Goal: Entertainment & Leisure: Consume media (video, audio)

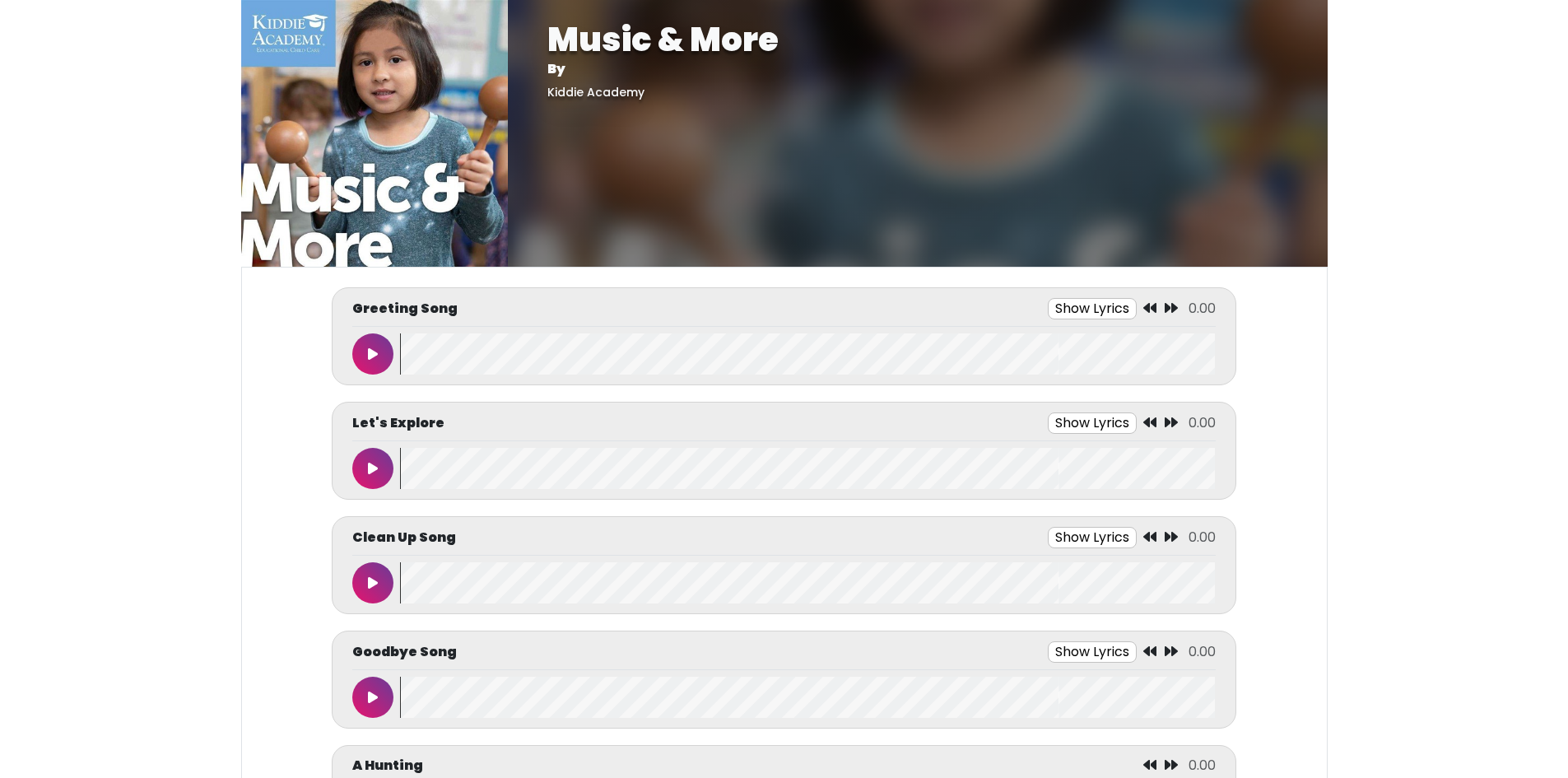
click at [368, 343] on button at bounding box center [373, 353] width 41 height 41
click at [367, 354] on button at bounding box center [373, 353] width 41 height 41
click at [384, 590] on button at bounding box center [373, 582] width 41 height 41
drag, startPoint x: 366, startPoint y: 568, endPoint x: 378, endPoint y: 584, distance: 20.0
click at [371, 568] on button at bounding box center [373, 582] width 41 height 41
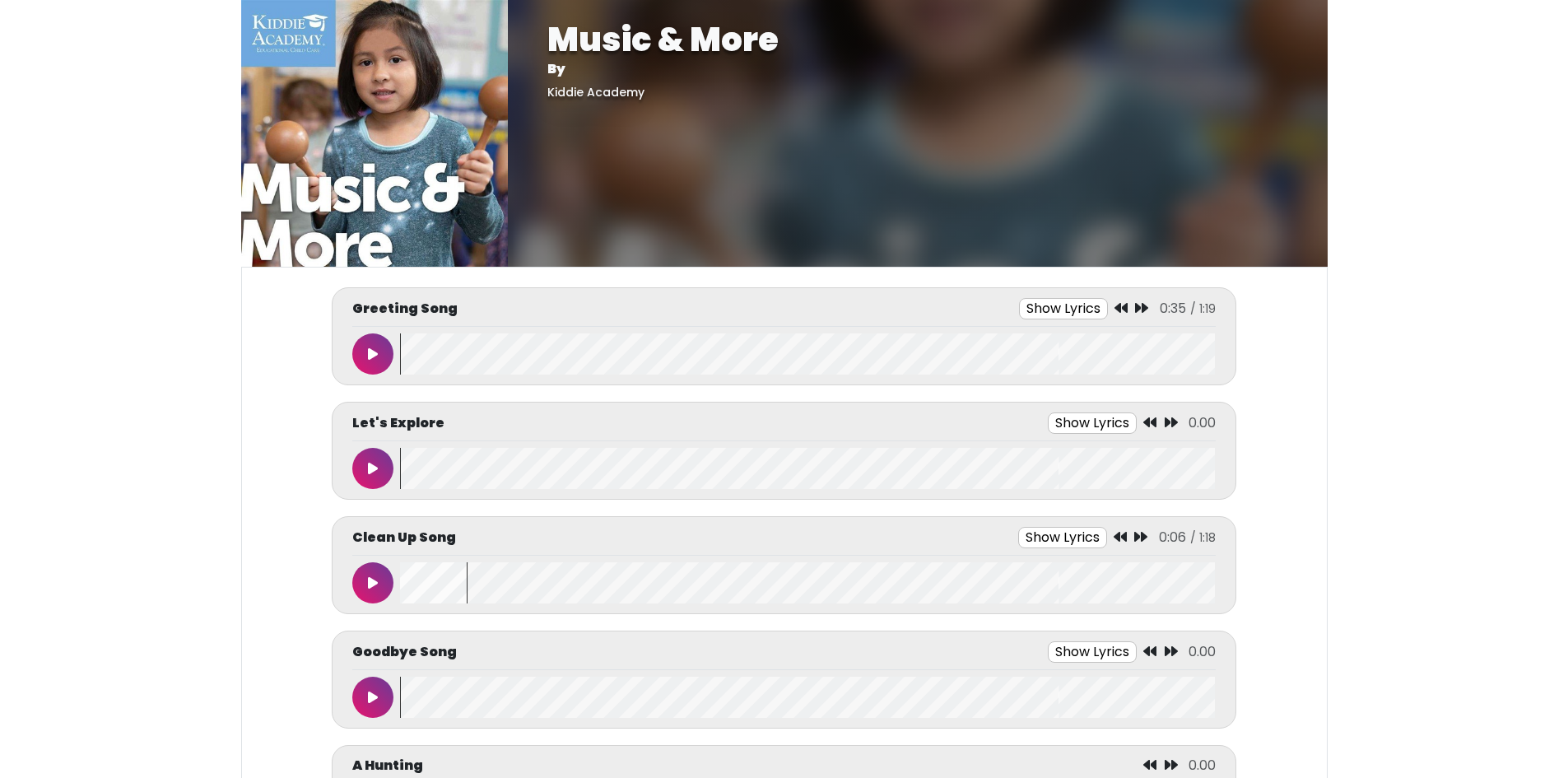
click at [364, 706] on button at bounding box center [373, 697] width 41 height 41
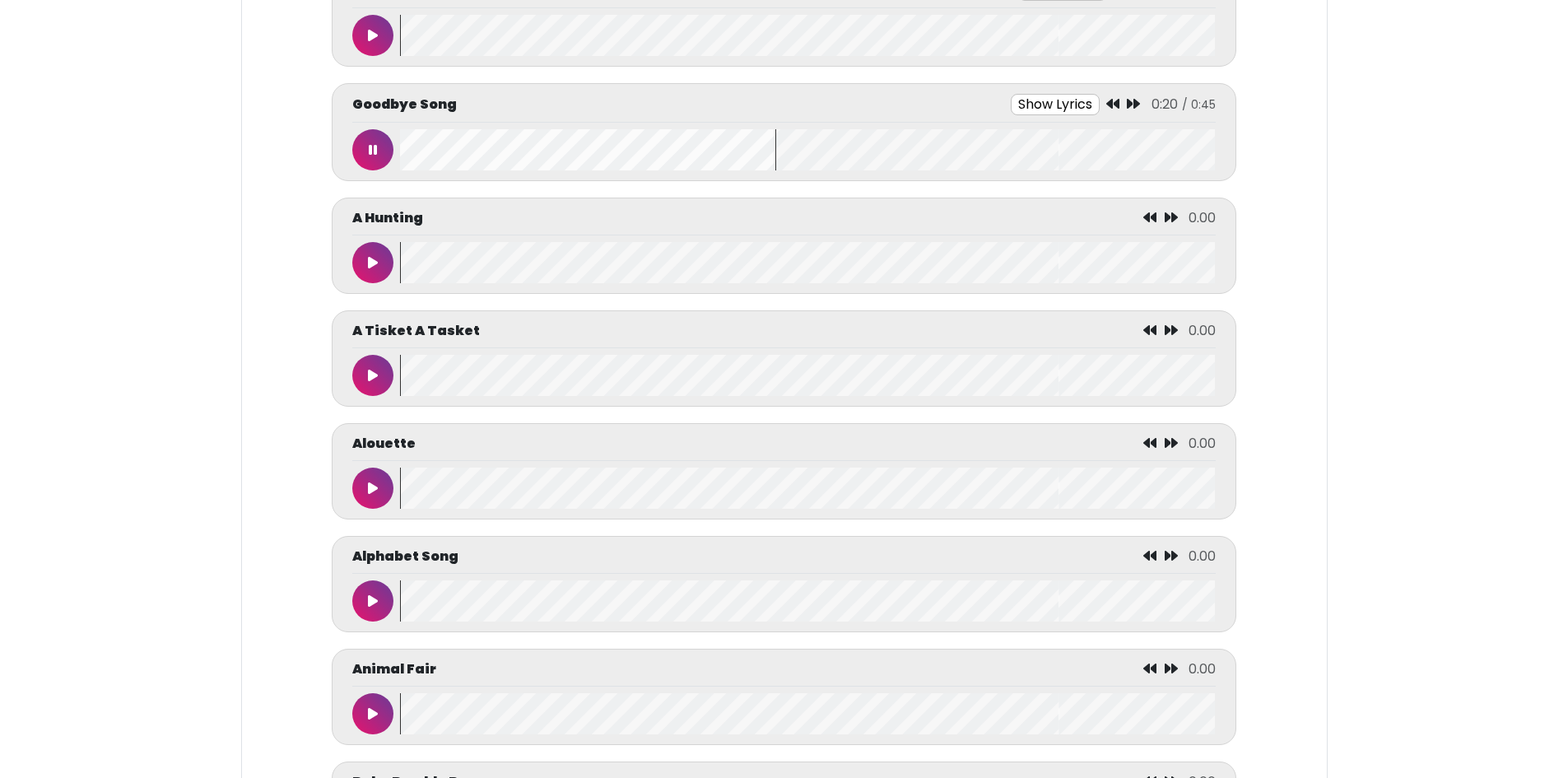
scroll to position [577, 0]
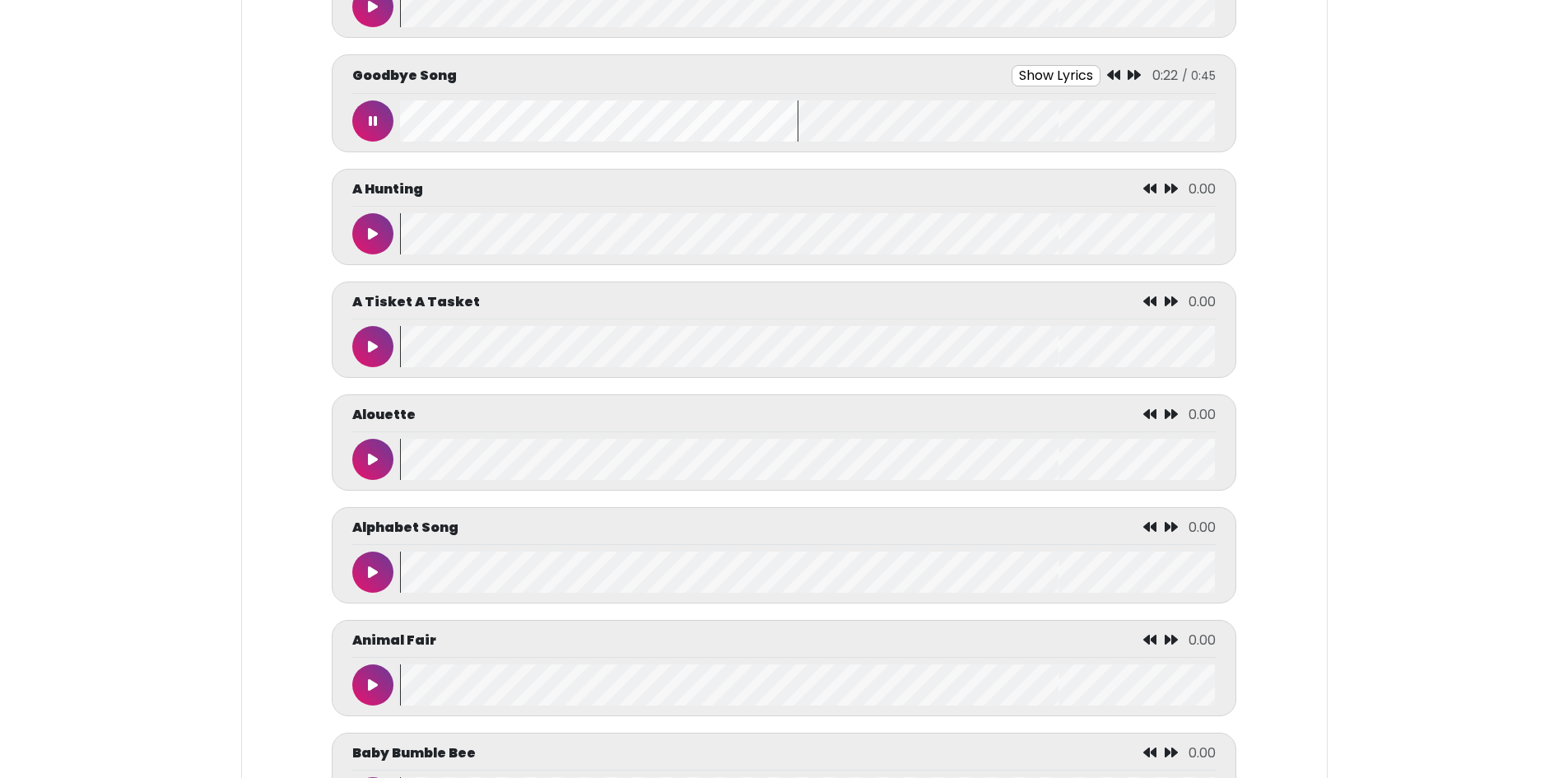
click at [372, 457] on icon at bounding box center [373, 459] width 10 height 13
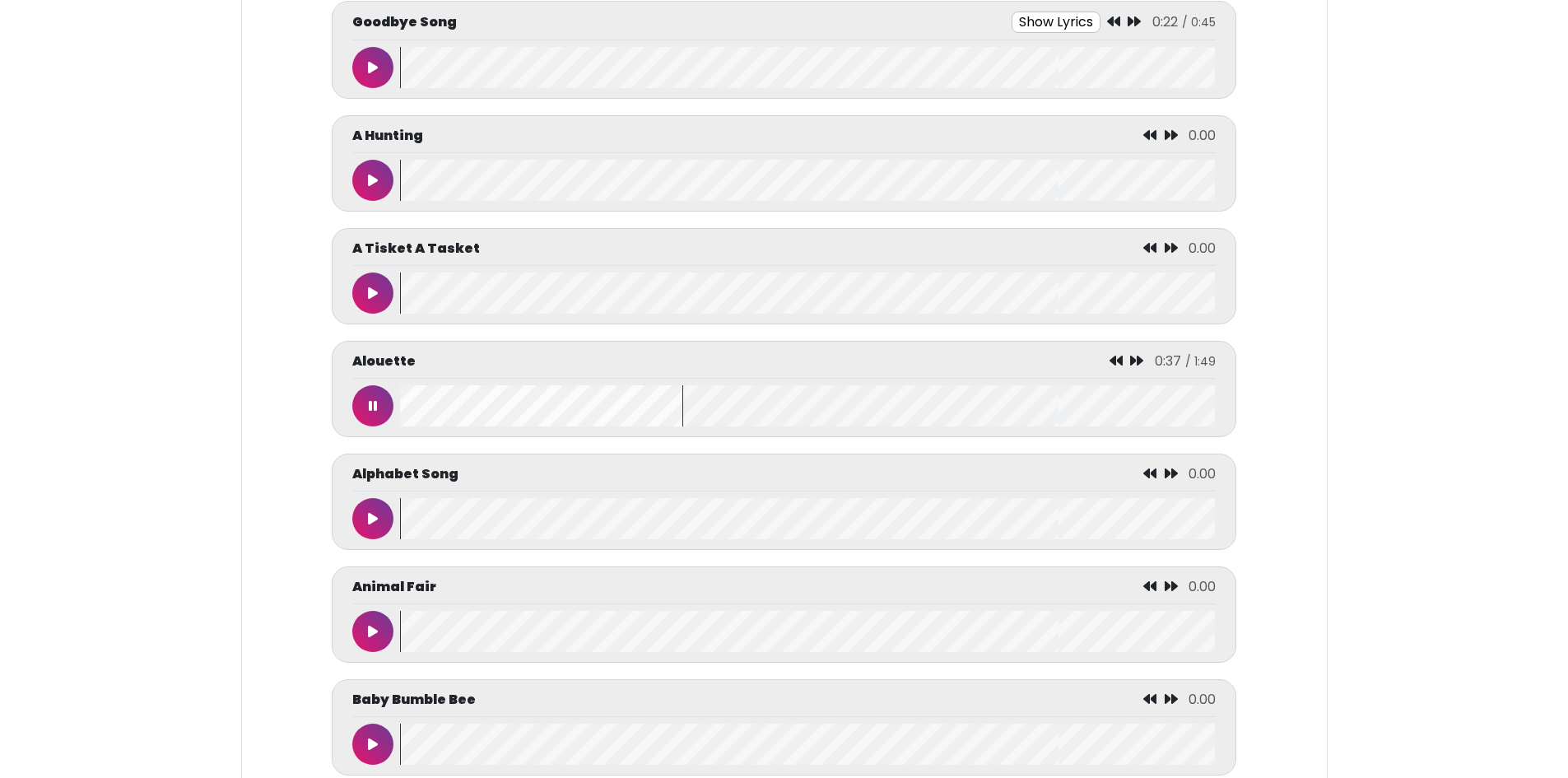
scroll to position [659, 0]
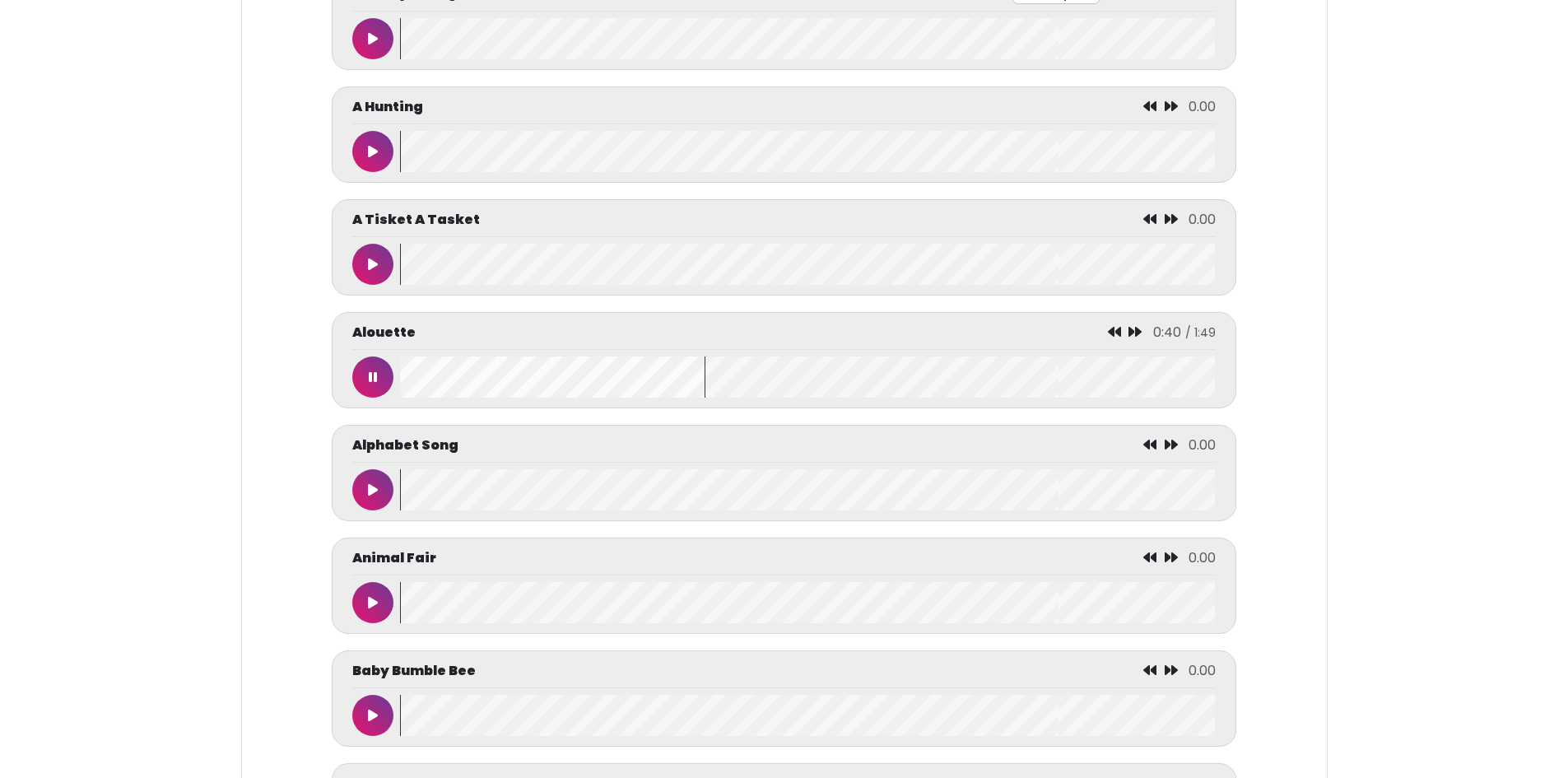
click at [374, 384] on icon at bounding box center [373, 377] width 8 height 13
click at [358, 722] on button at bounding box center [373, 715] width 41 height 41
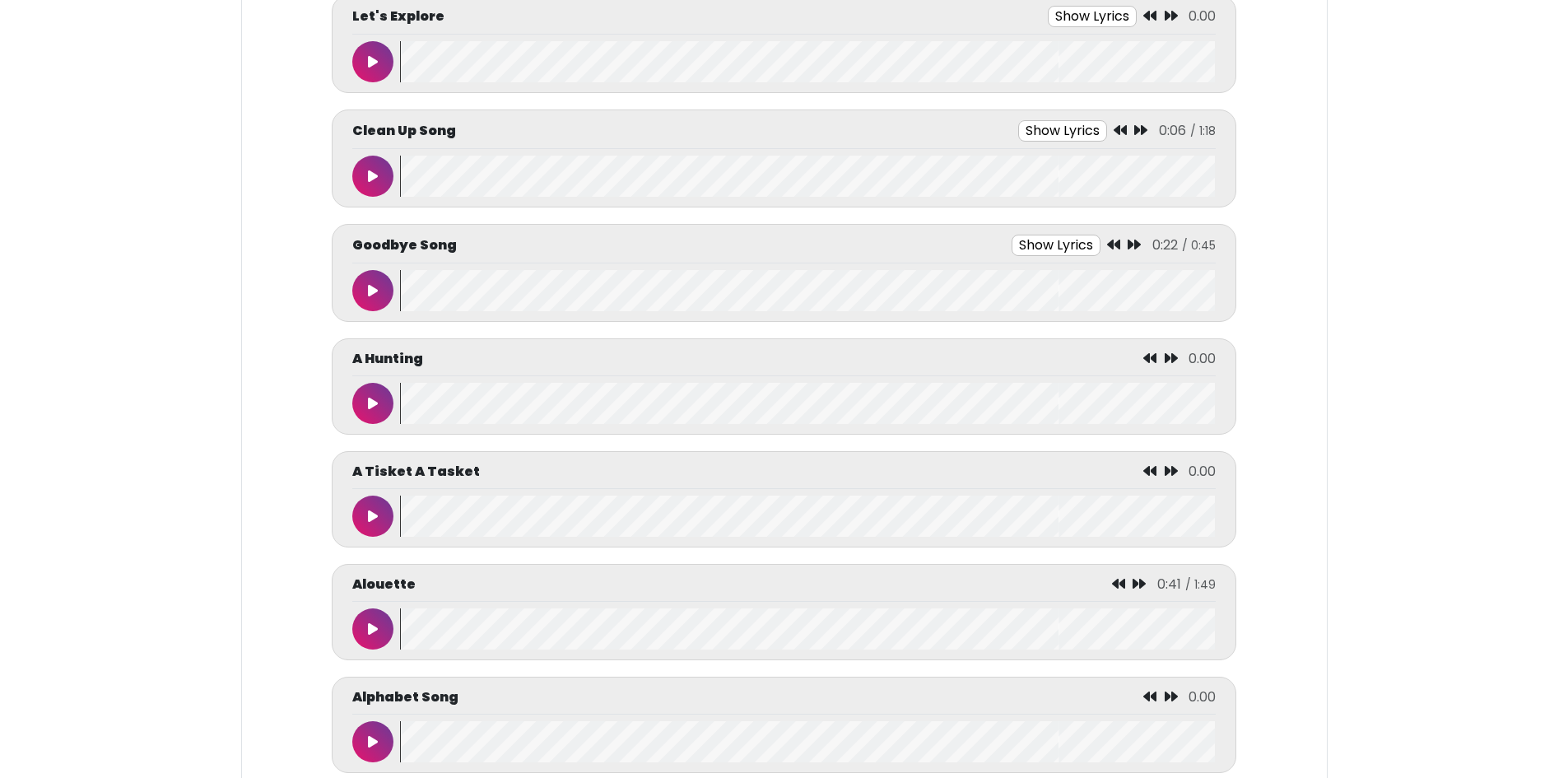
scroll to position [0, 0]
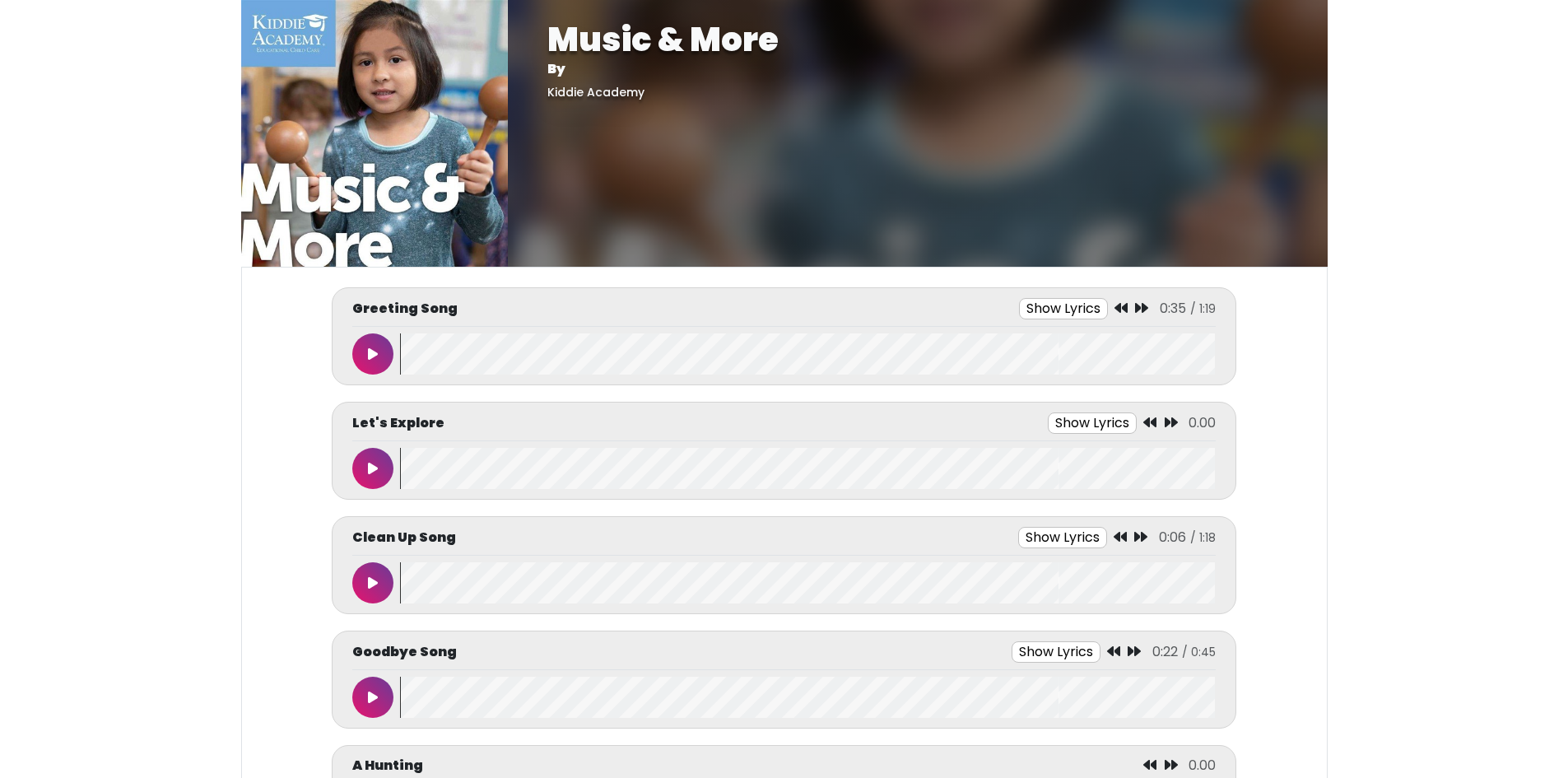
click at [379, 366] on button at bounding box center [373, 353] width 41 height 41
click at [381, 364] on button at bounding box center [373, 353] width 41 height 41
